Goal: Information Seeking & Learning: Learn about a topic

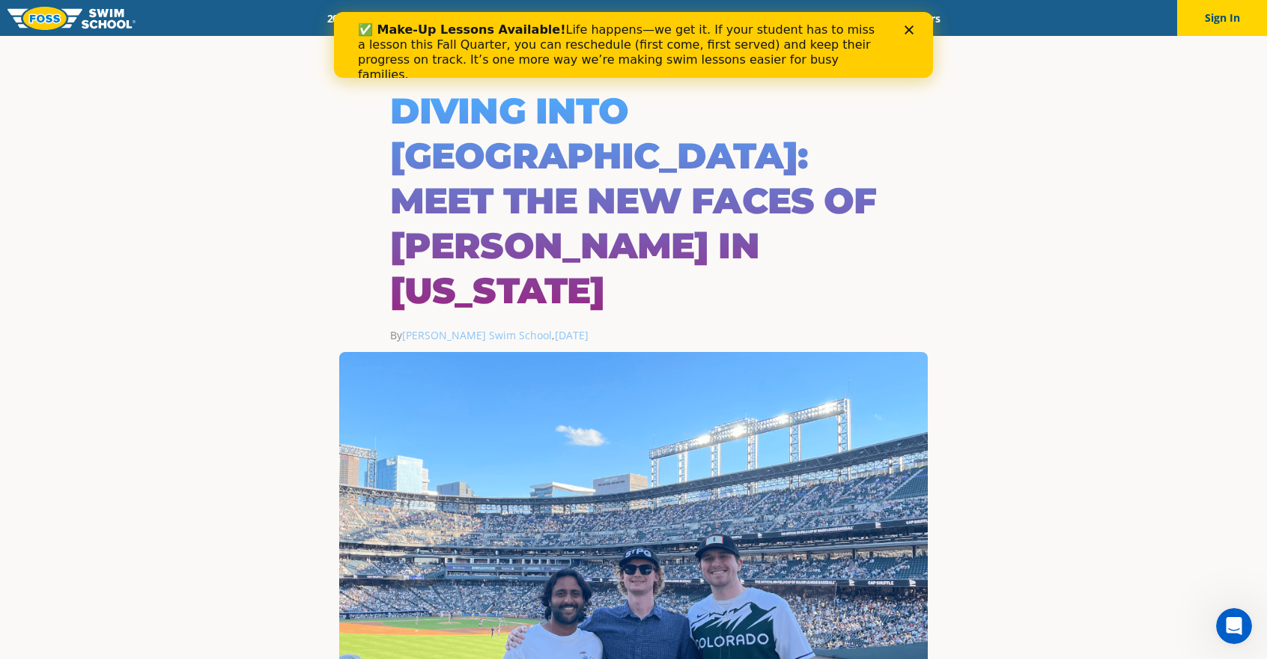
click at [978, 34] on div "Menu 2025 Calendar Schools Swim Path® Program About FOSS Swim Like Regan Blog C…" at bounding box center [633, 18] width 1267 height 36
click at [904, 25] on div "✅ Make-Up Lessons Available! Life happens—we get it. If your student has to mis…" at bounding box center [633, 52] width 551 height 69
click at [909, 28] on icon "Close" at bounding box center [908, 29] width 9 height 9
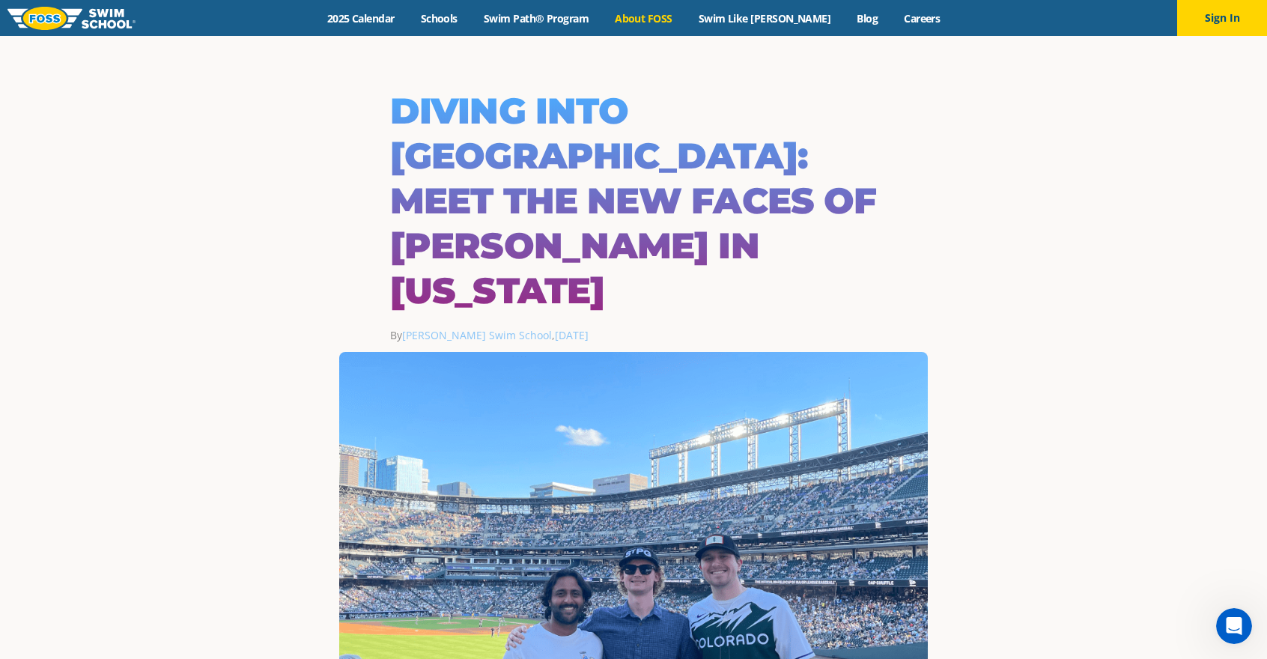
click at [686, 16] on link "About FOSS" at bounding box center [644, 18] width 84 height 14
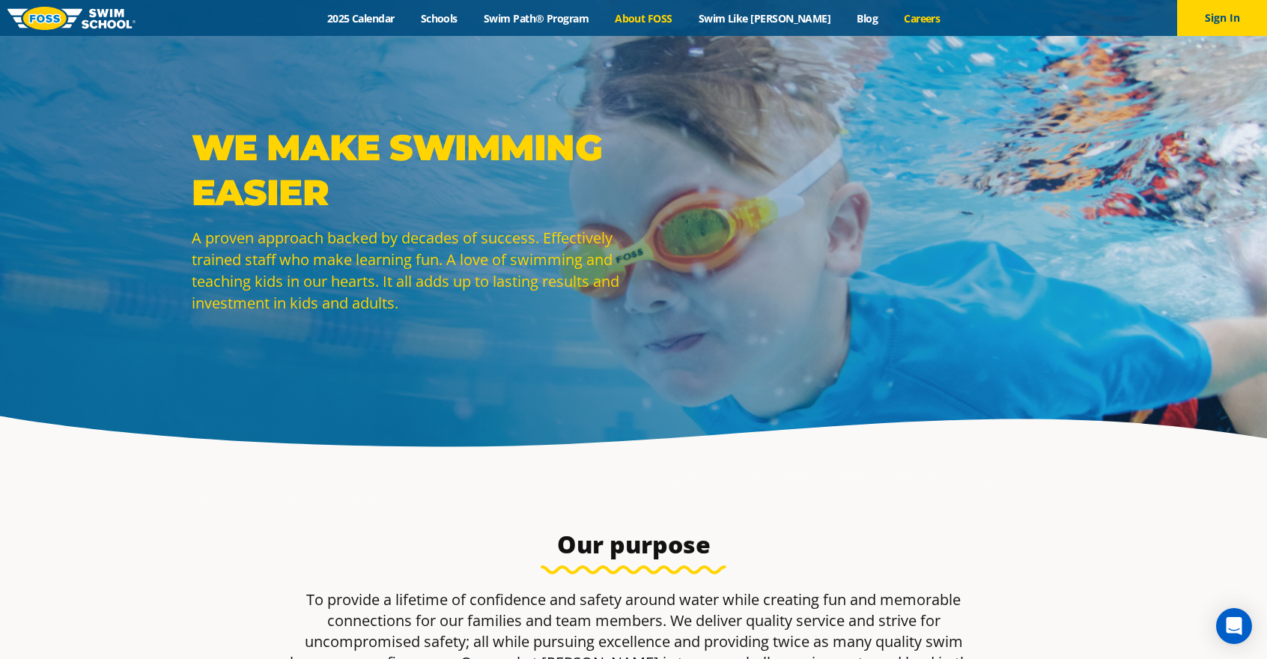
click at [902, 14] on link "Careers" at bounding box center [922, 18] width 62 height 14
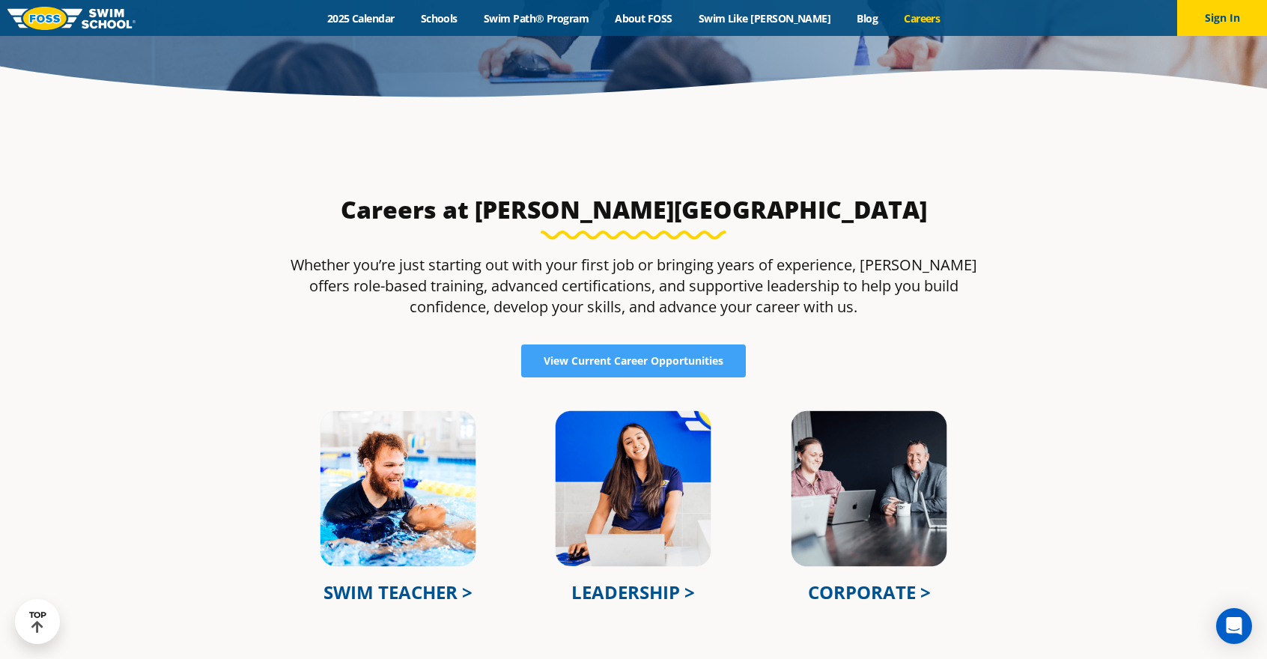
scroll to position [479, 0]
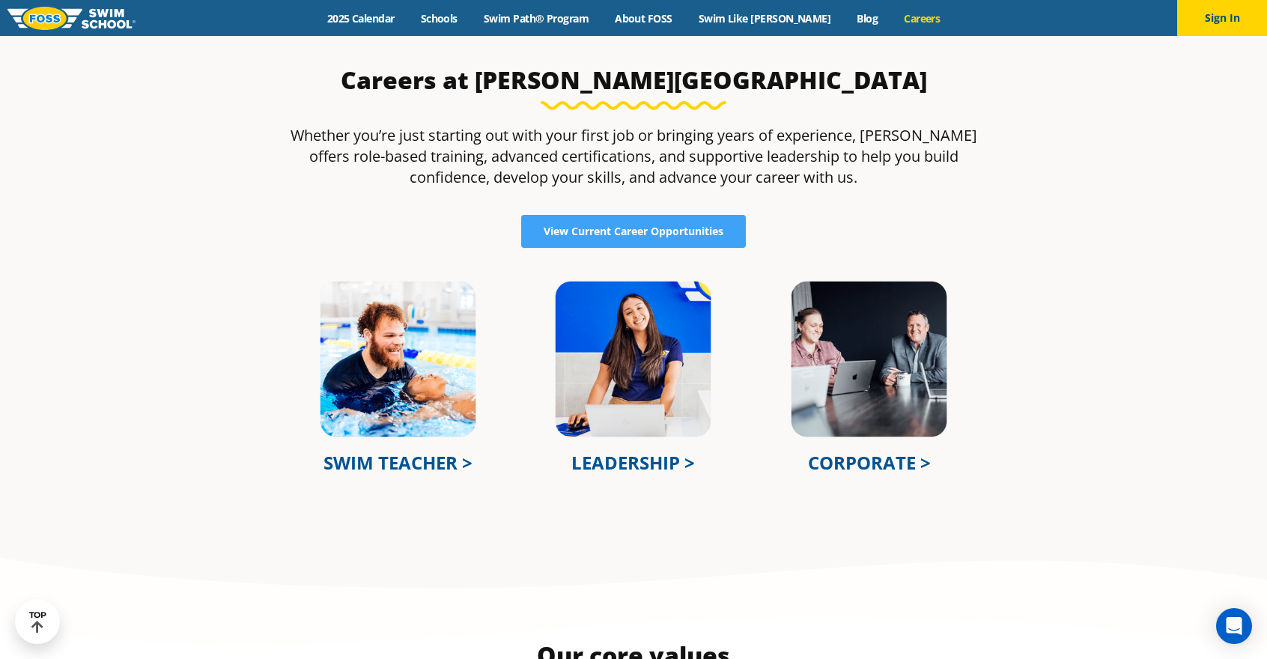
click at [648, 465] on link "LEADERSHIP >" at bounding box center [633, 462] width 124 height 25
click at [874, 466] on link "CORPORATE >" at bounding box center [869, 462] width 123 height 25
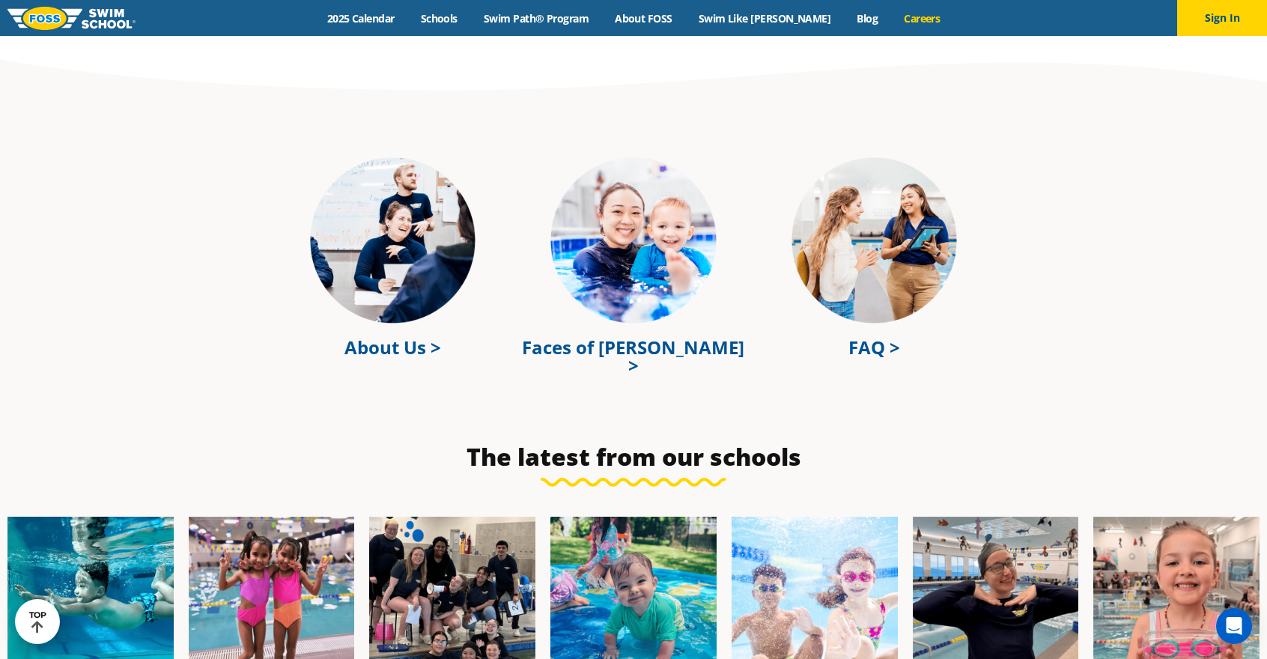
scroll to position [4172, 0]
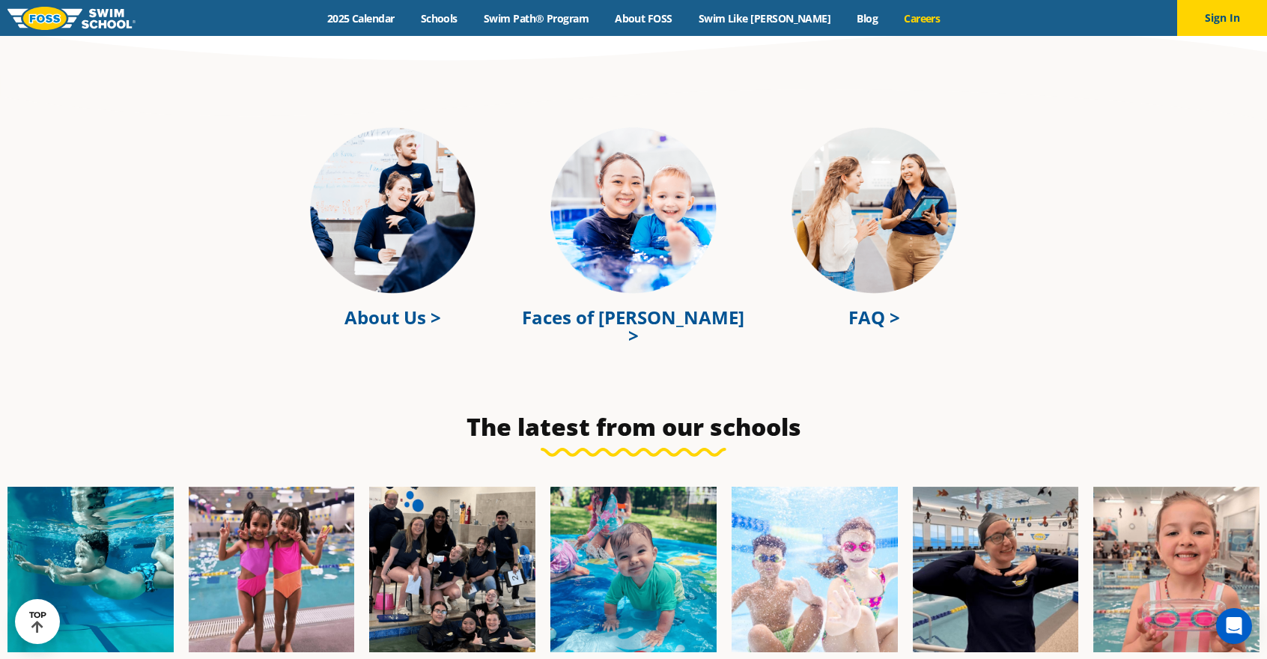
click at [395, 310] on link "About Us >" at bounding box center [392, 317] width 97 height 25
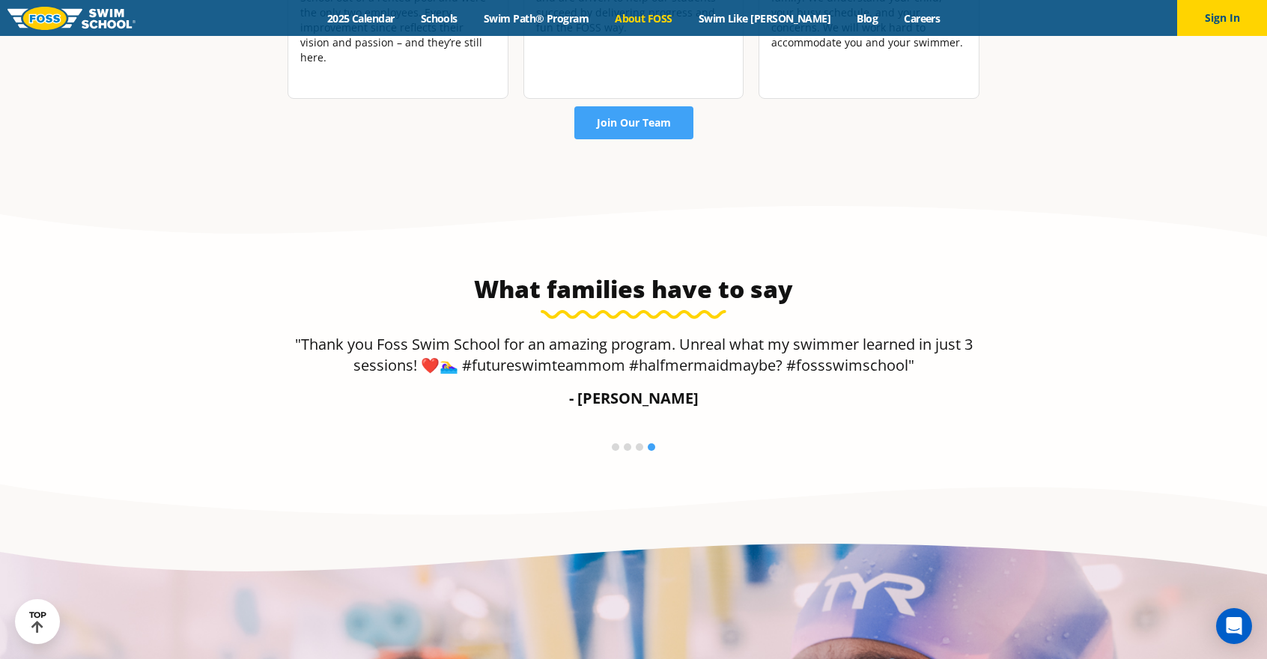
scroll to position [2202, 0]
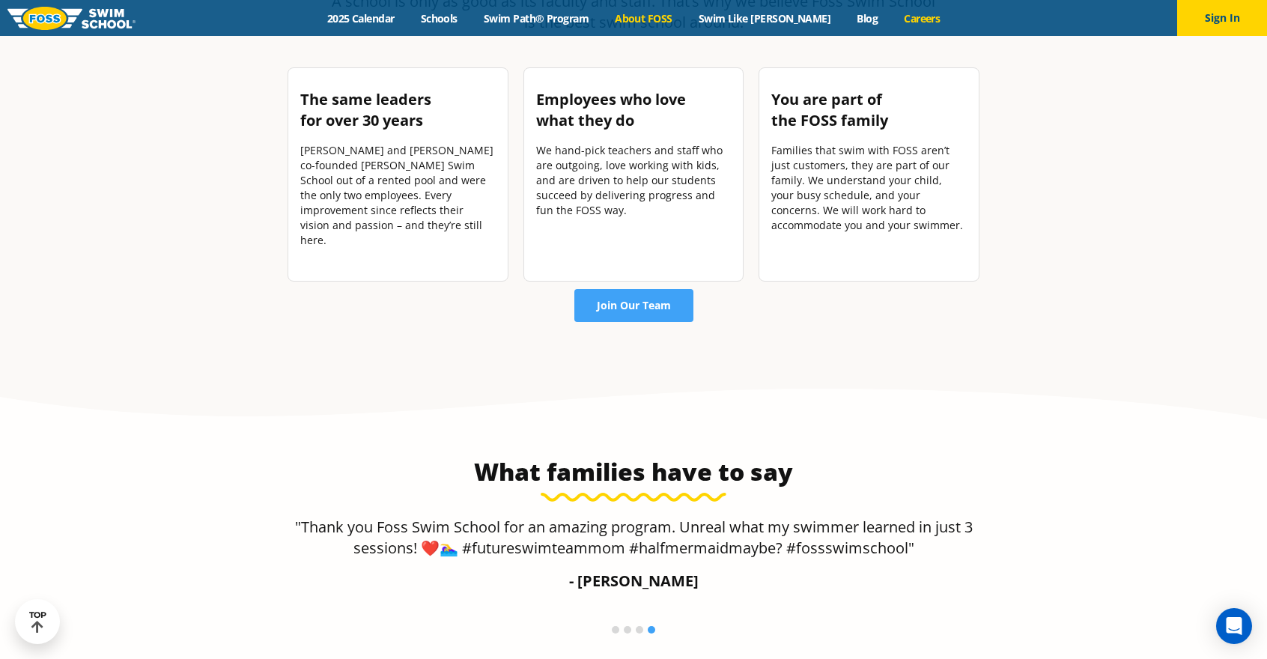
click at [891, 19] on link "Careers" at bounding box center [922, 18] width 62 height 14
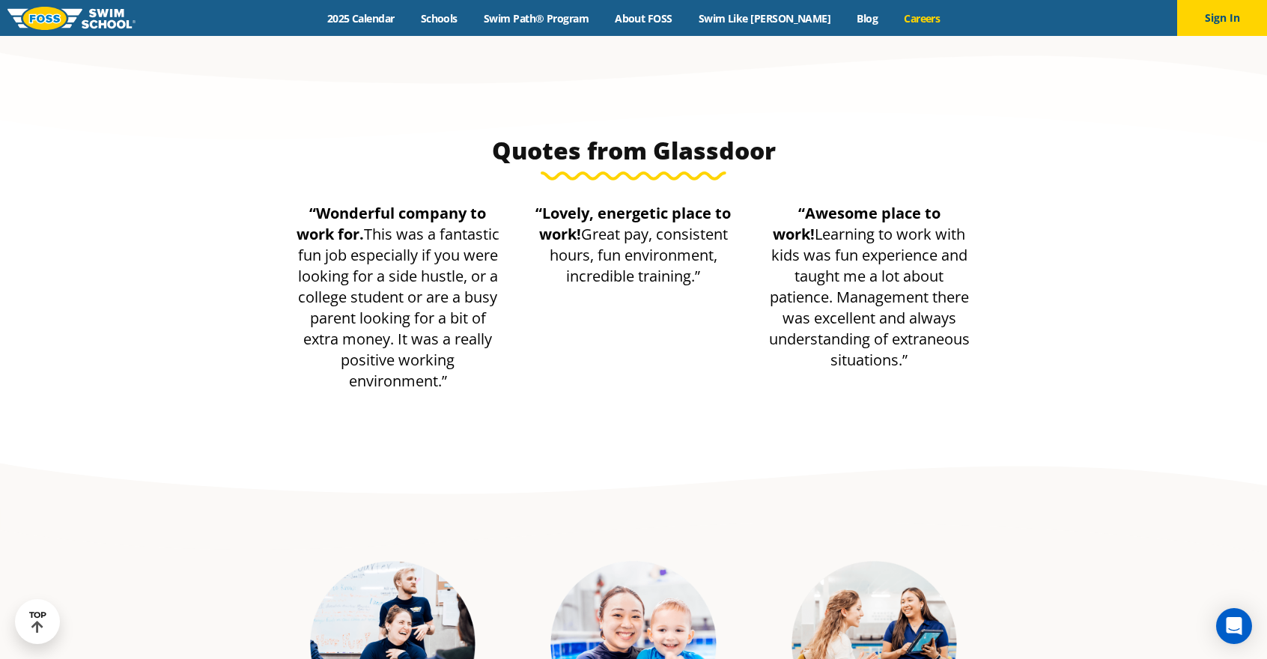
scroll to position [4022, 0]
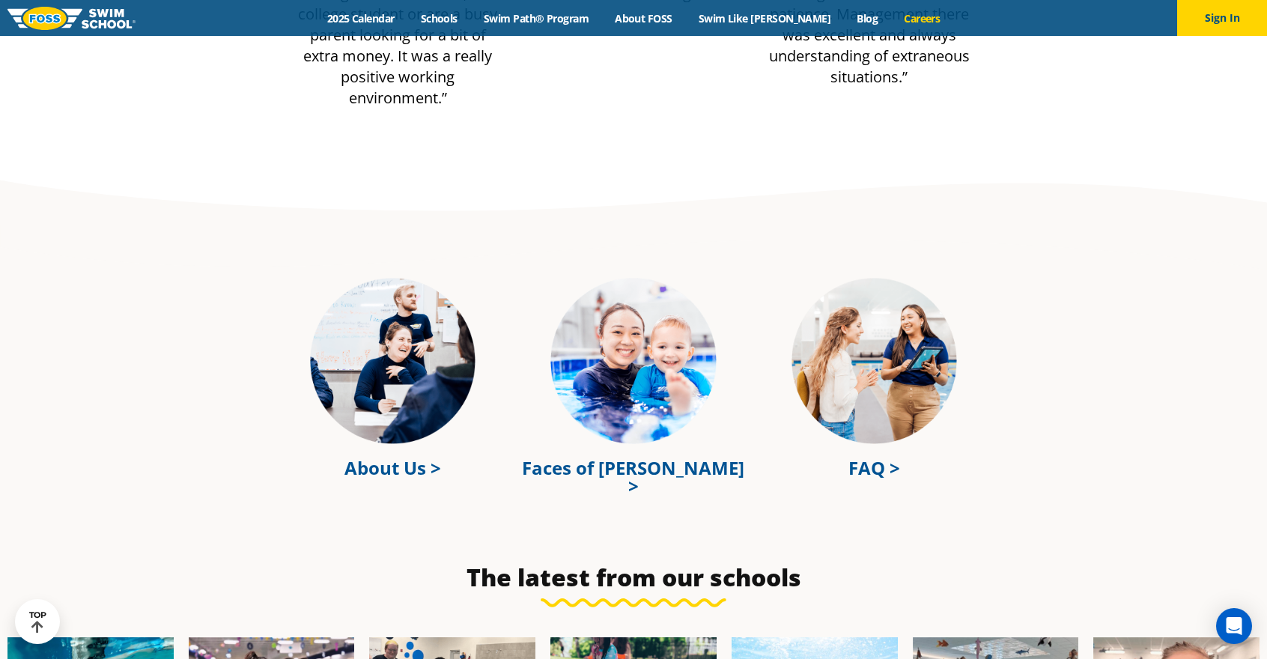
click at [648, 460] on link "Faces of FOSS >" at bounding box center [633, 476] width 222 height 43
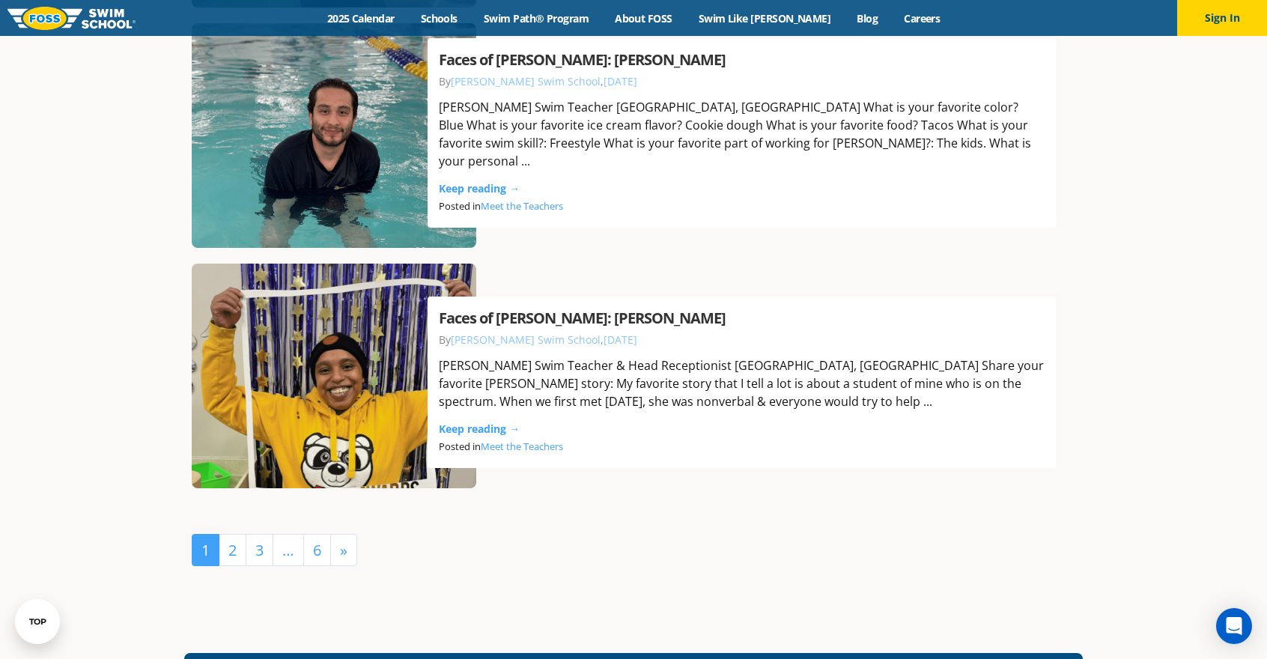
scroll to position [3264, 0]
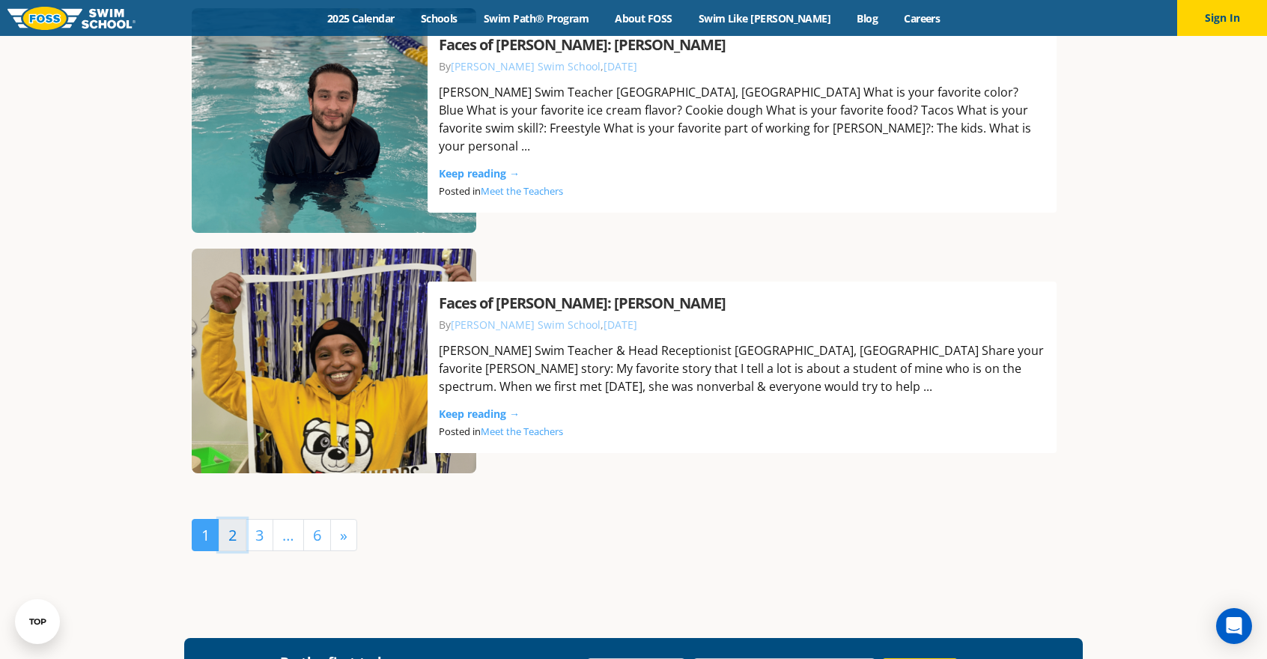
click at [234, 527] on link "2" at bounding box center [233, 535] width 28 height 32
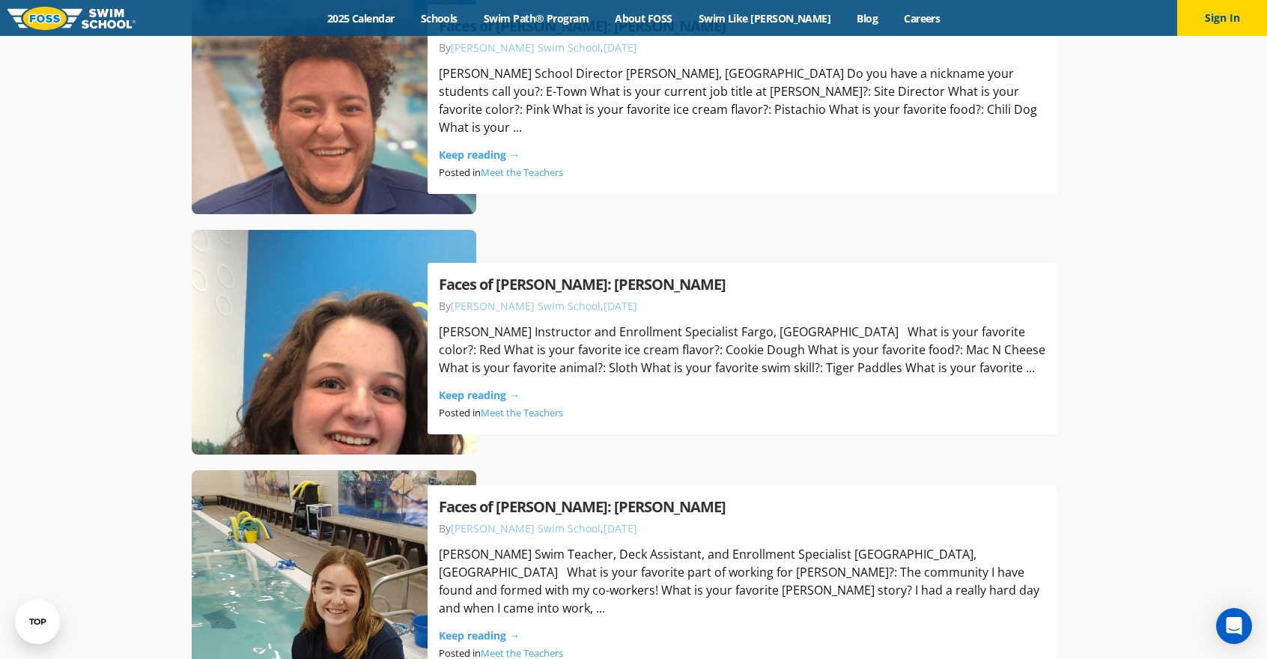
scroll to position [2658, 0]
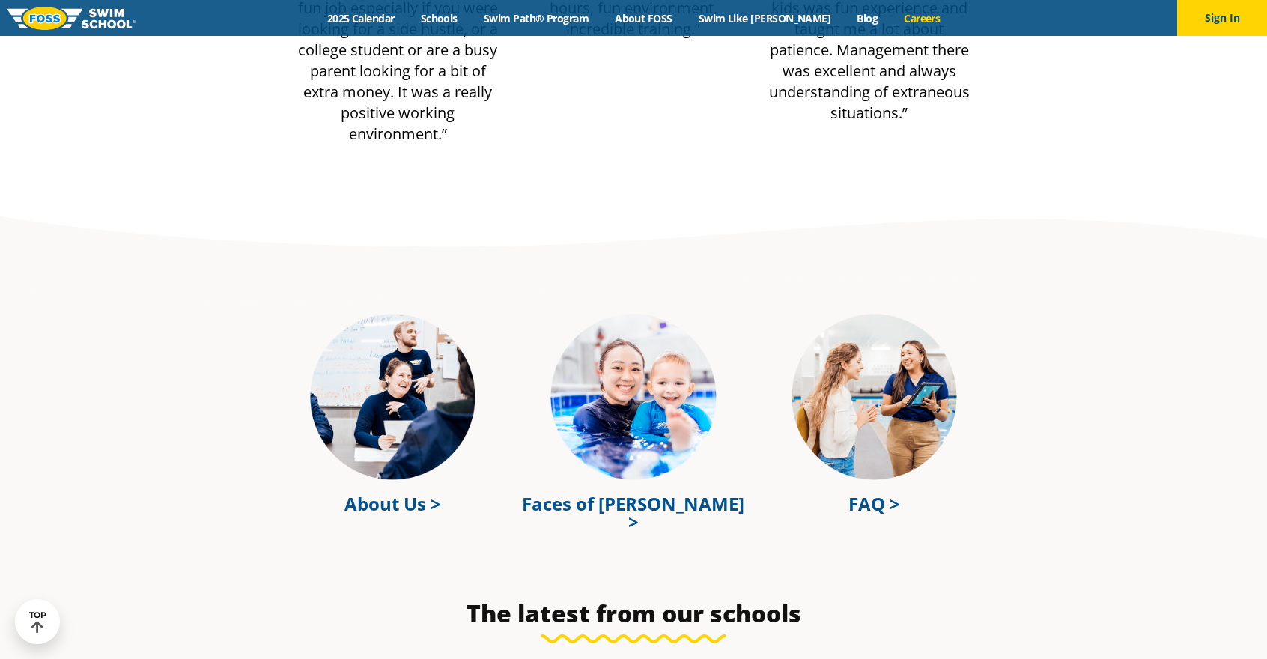
scroll to position [4022, 0]
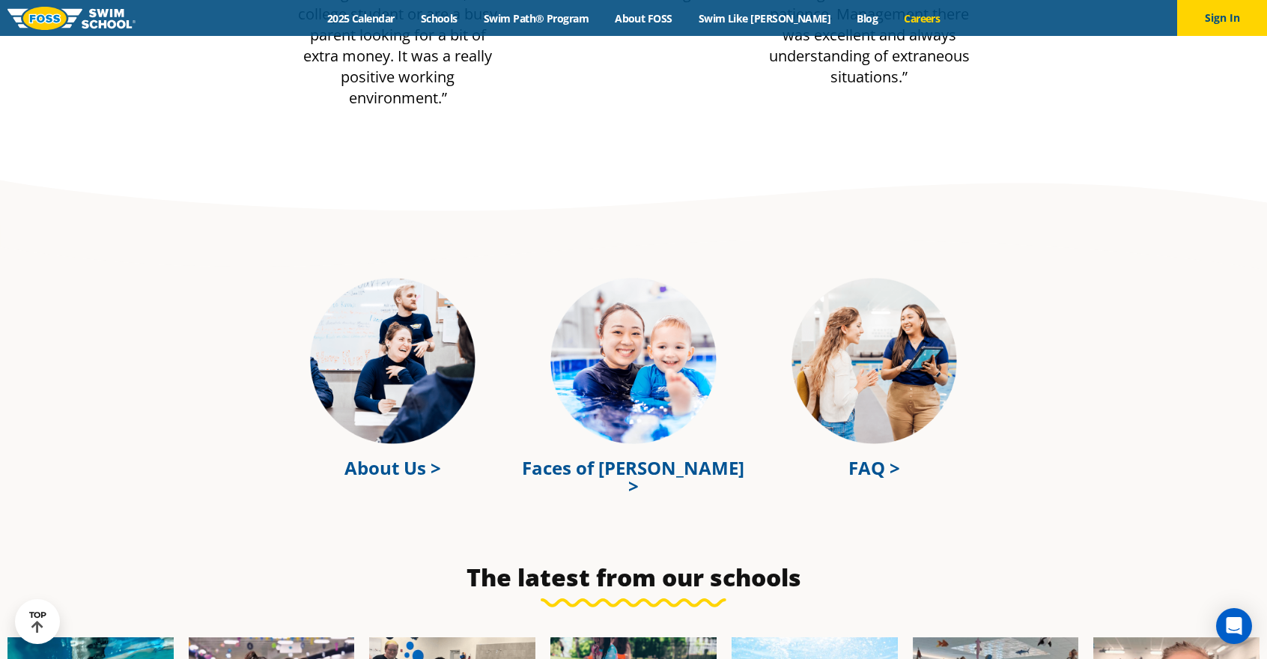
click at [868, 459] on link "FAQ >" at bounding box center [874, 467] width 52 height 25
